Goal: Communication & Community: Connect with others

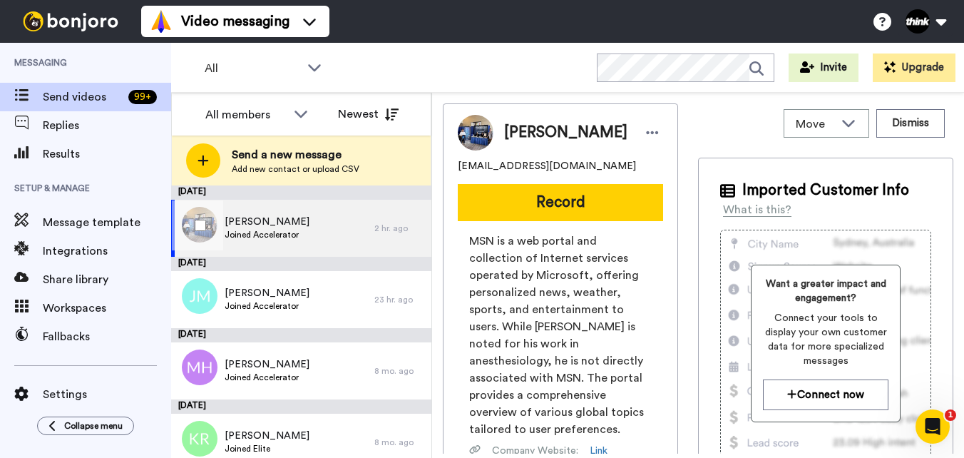
click at [274, 223] on span "[PERSON_NAME]" at bounding box center [267, 222] width 85 height 14
click at [289, 225] on span "Drew Belnap" at bounding box center [267, 222] width 85 height 14
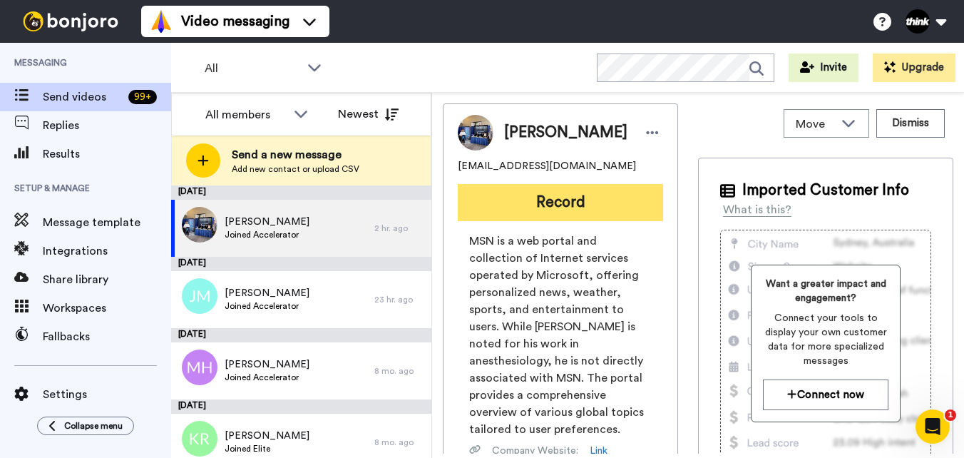
click at [548, 212] on button "Record" at bounding box center [560, 202] width 205 height 37
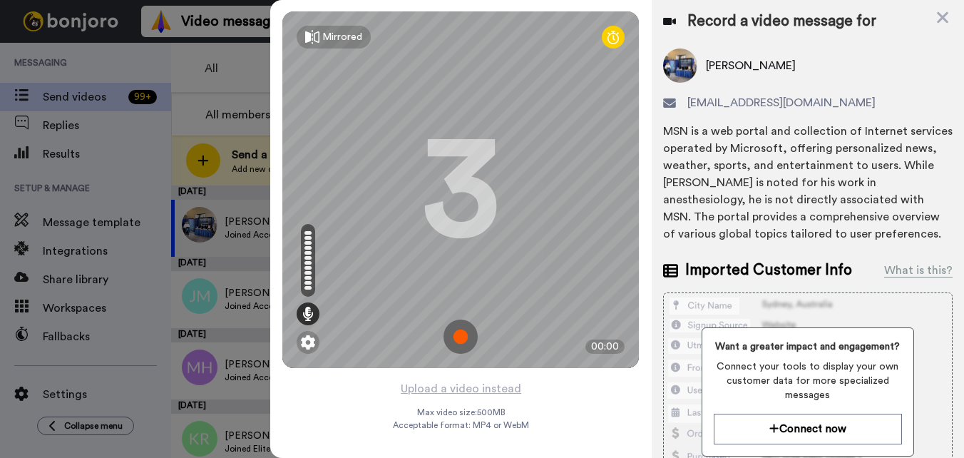
click at [464, 337] on img at bounding box center [460, 336] width 34 height 34
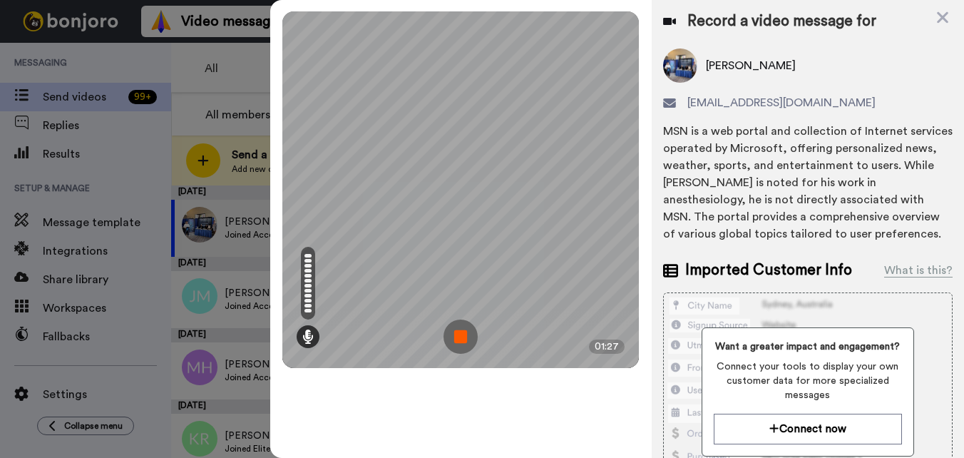
click at [458, 338] on img at bounding box center [460, 336] width 34 height 34
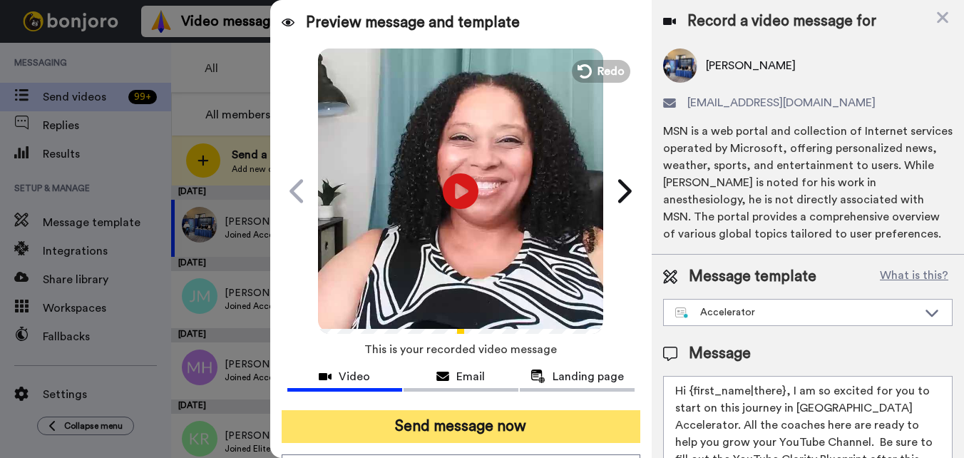
click at [445, 435] on button "Send message now" at bounding box center [461, 426] width 358 height 33
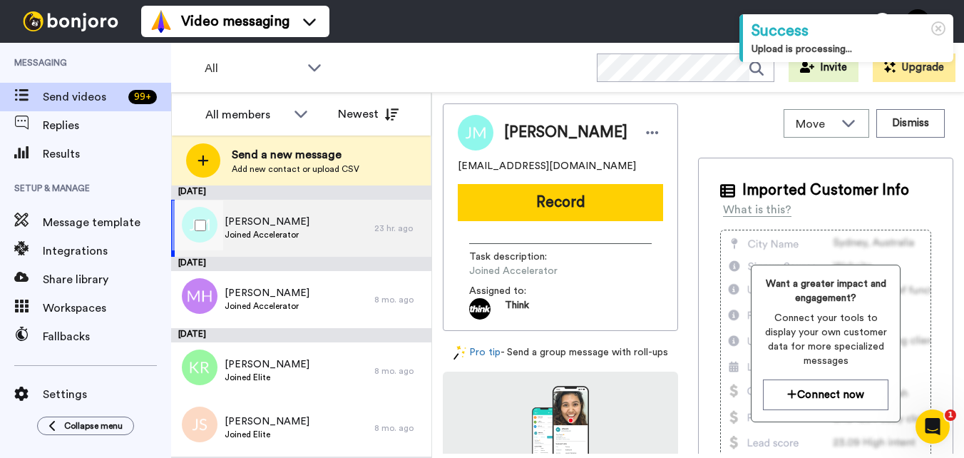
click at [267, 214] on div "[PERSON_NAME] Joined Accelerator" at bounding box center [272, 228] width 203 height 57
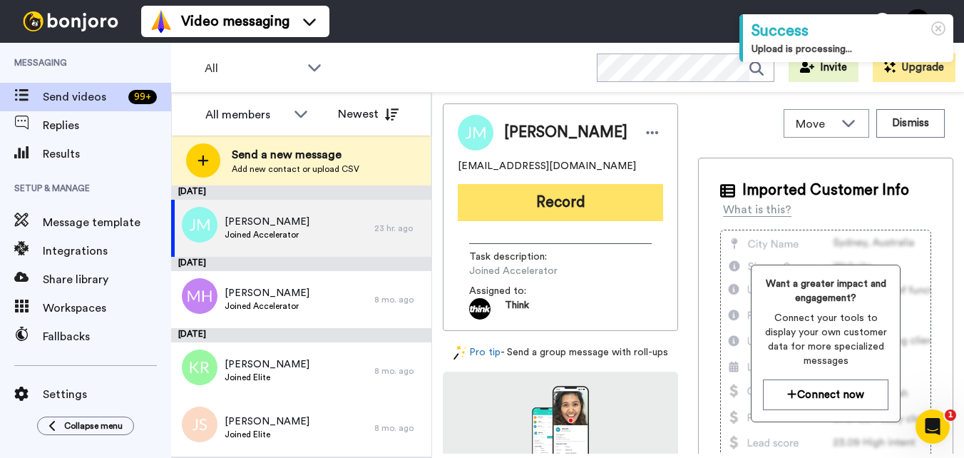
click at [488, 207] on button "Record" at bounding box center [560, 202] width 205 height 37
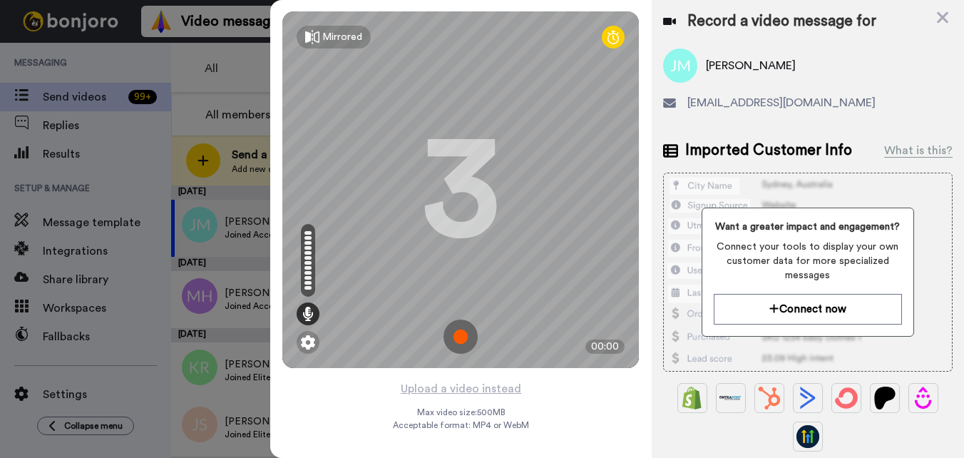
click at [460, 346] on img at bounding box center [460, 336] width 34 height 34
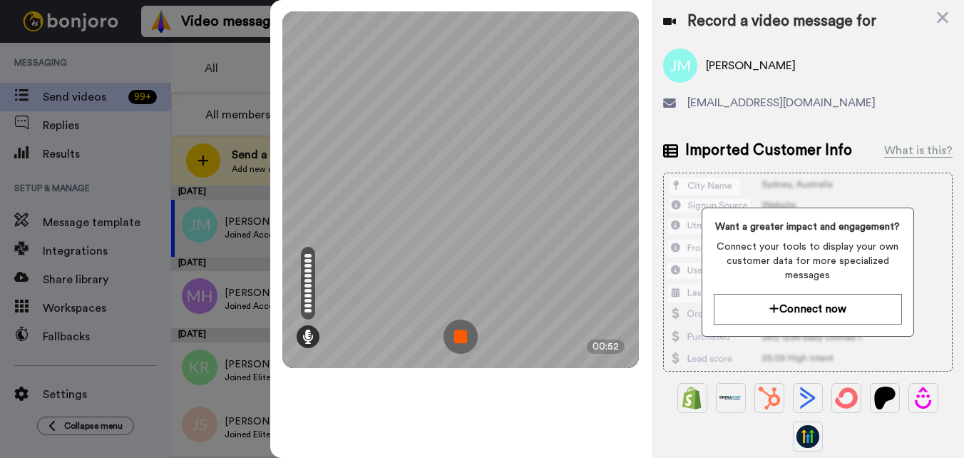
click at [462, 345] on img at bounding box center [460, 336] width 34 height 34
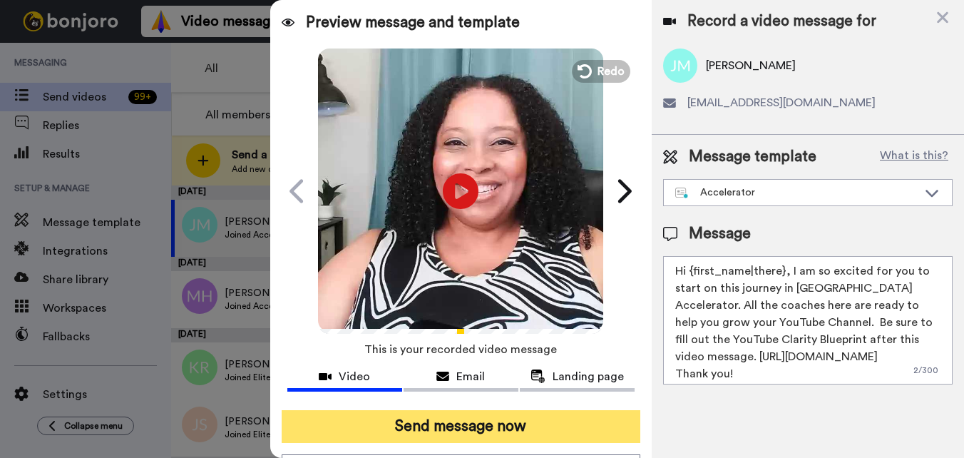
click at [453, 418] on button "Send message now" at bounding box center [461, 426] width 358 height 33
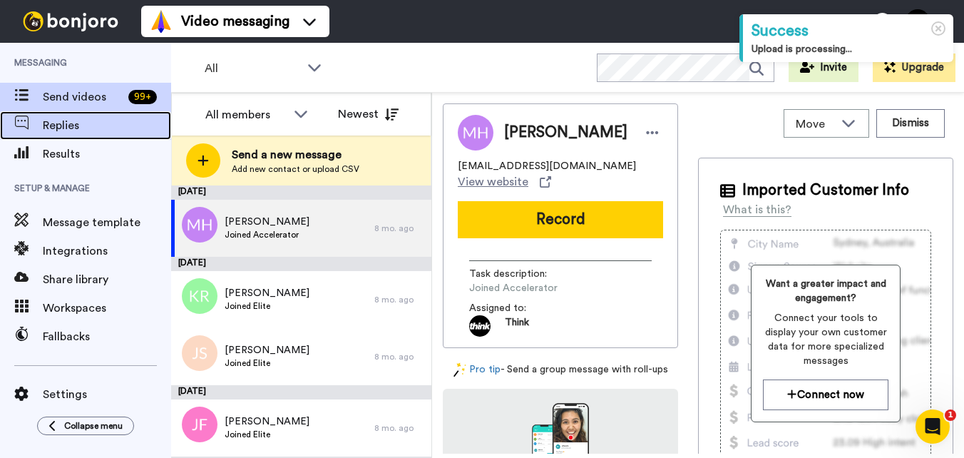
click at [98, 135] on div "Replies" at bounding box center [85, 125] width 171 height 29
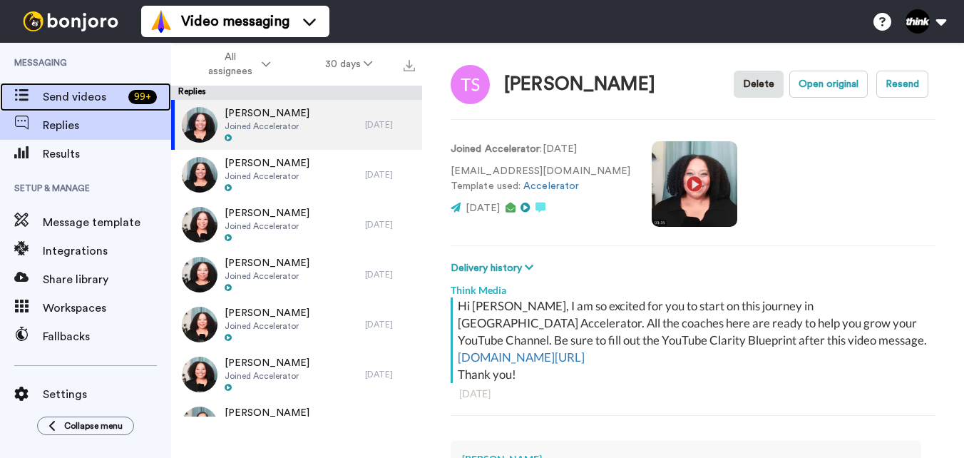
click at [101, 88] on div "Send videos 99 +" at bounding box center [85, 97] width 171 height 29
